Goal: Task Accomplishment & Management: Manage account settings

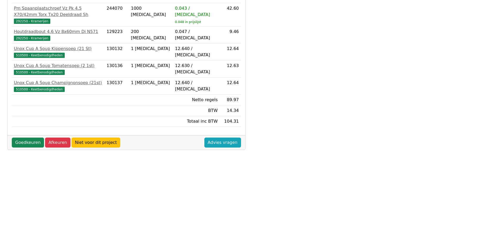
scroll to position [138, 0]
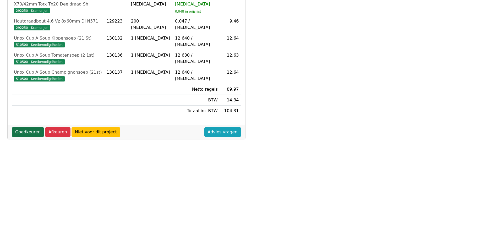
click at [27, 127] on link "Goedkeuren" at bounding box center [28, 132] width 32 height 10
